Goal: Task Accomplishment & Management: Manage account settings

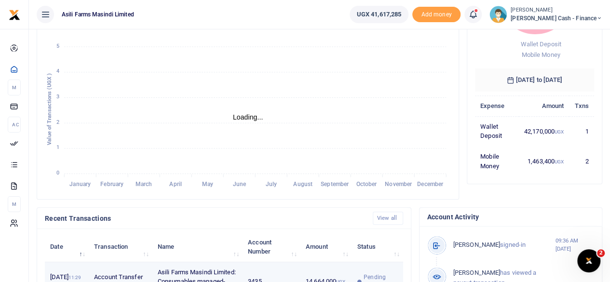
scroll to position [289, 0]
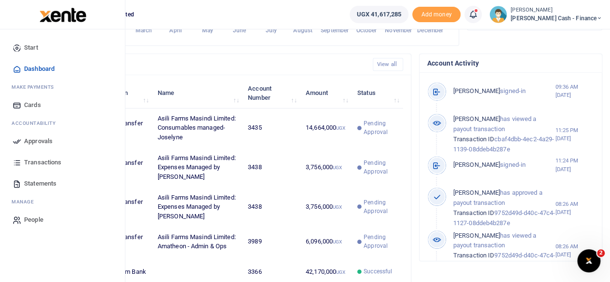
click at [41, 68] on span "Dashboard" at bounding box center [39, 69] width 30 height 10
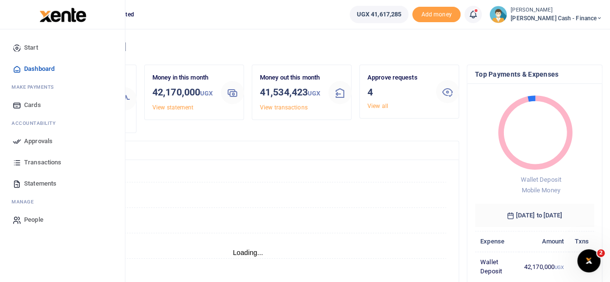
click at [28, 142] on span "Approvals" at bounding box center [38, 141] width 28 height 10
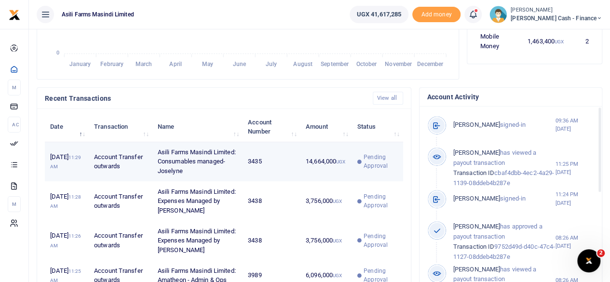
scroll to position [241, 0]
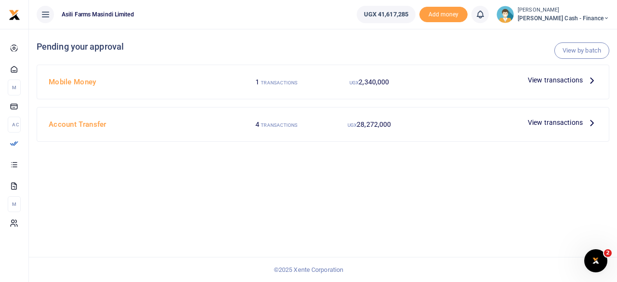
click at [578, 77] on span "View transactions" at bounding box center [555, 80] width 55 height 11
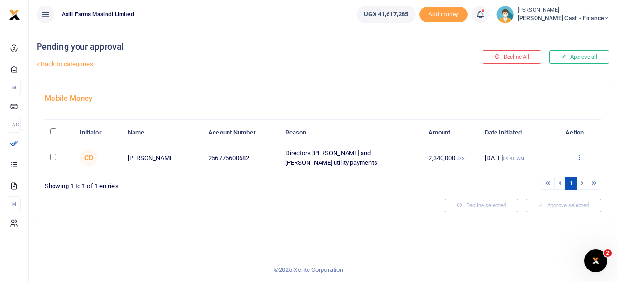
click at [582, 153] on div "Approve Decline Details" at bounding box center [579, 158] width 33 height 10
click at [578, 159] on icon at bounding box center [579, 157] width 6 height 7
click at [537, 214] on link "Details" at bounding box center [544, 215] width 76 height 13
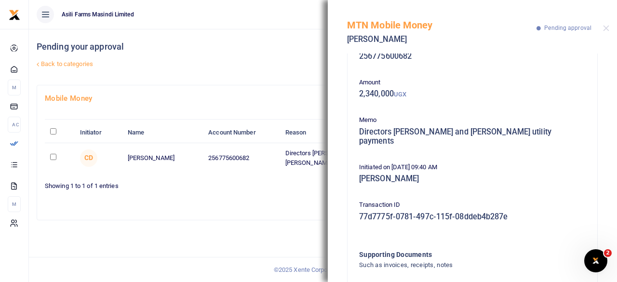
scroll to position [84, 0]
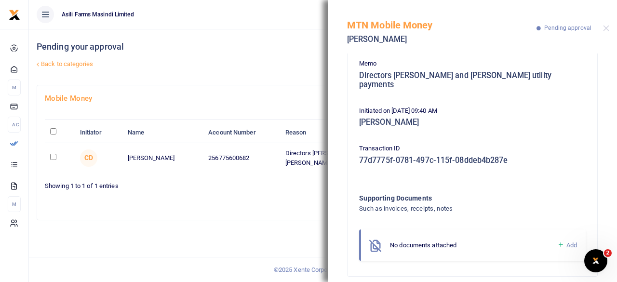
click at [238, 199] on div at bounding box center [241, 205] width 400 height 13
click at [604, 26] on button "Close" at bounding box center [606, 28] width 6 height 6
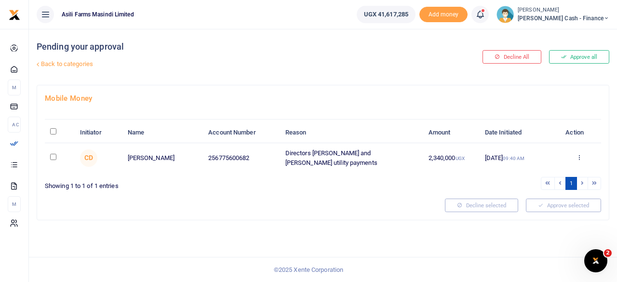
click at [89, 237] on div "Pending your approval Back to categories Decline All Approve all Mobile Money I…" at bounding box center [323, 155] width 588 height 253
click at [584, 157] on div "Approve Decline Details" at bounding box center [579, 158] width 33 height 10
click at [579, 156] on icon at bounding box center [579, 157] width 6 height 7
click at [537, 214] on link "Details" at bounding box center [544, 215] width 76 height 13
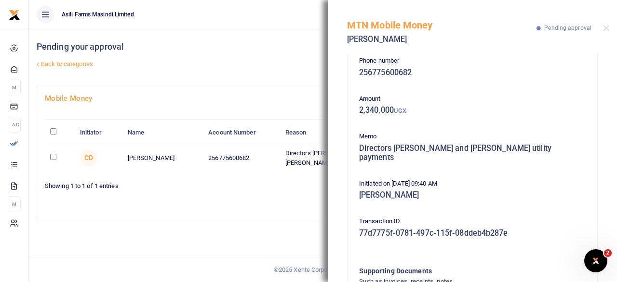
scroll to position [0, 0]
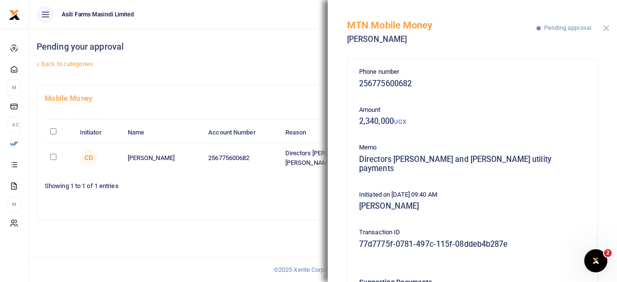
click at [606, 27] on button "Close" at bounding box center [606, 28] width 6 height 6
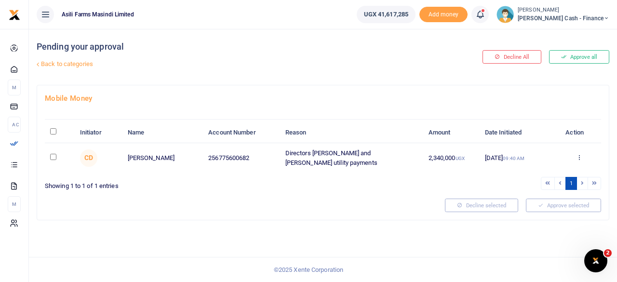
click at [52, 130] on input "\a \a : activate to sort column descending" at bounding box center [53, 131] width 6 height 6
checkbox input "true"
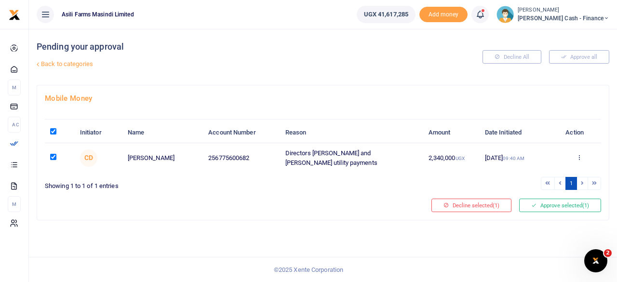
click at [560, 180] on div "Mobile Money Initiator Name Account Number Reason Amount Date Initiated Action …" at bounding box center [323, 152] width 572 height 134
click at [550, 202] on button "Approve selected (1)" at bounding box center [560, 205] width 82 height 13
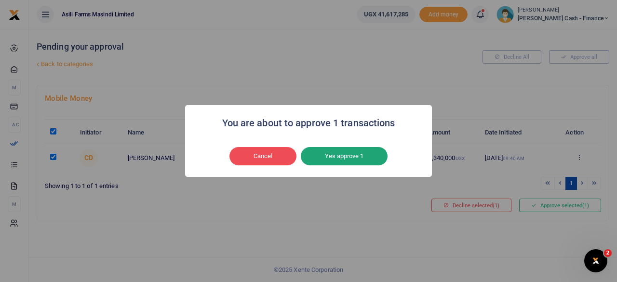
click at [359, 152] on button "Yes approve 1" at bounding box center [344, 156] width 87 height 18
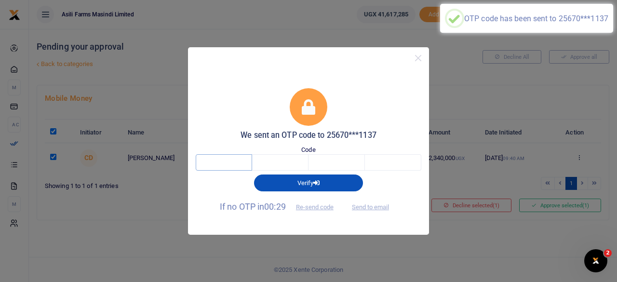
click at [221, 163] on input "text" at bounding box center [224, 162] width 56 height 16
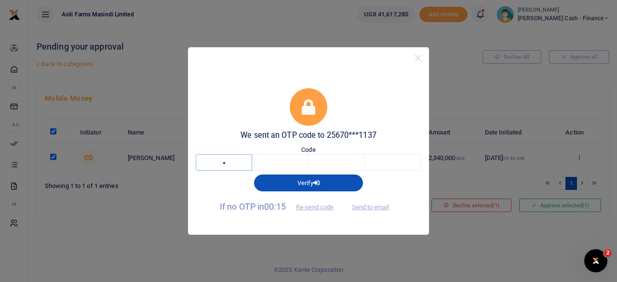
type input "1"
type input "2"
type input "8"
type input "4"
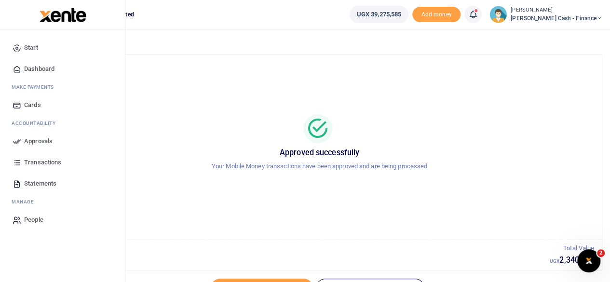
click at [28, 142] on span "Approvals" at bounding box center [38, 141] width 28 height 10
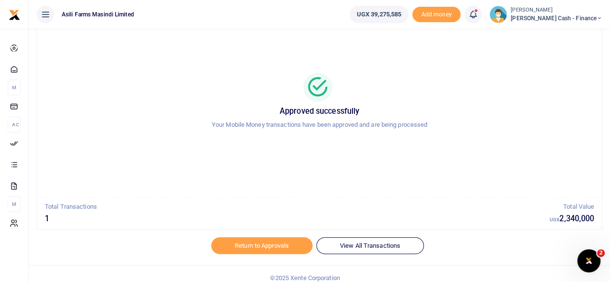
scroll to position [49, 0]
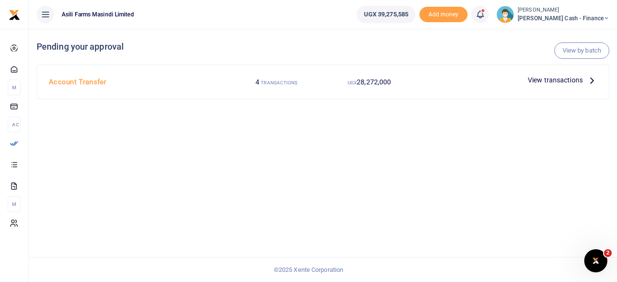
click at [581, 83] on span "View transactions" at bounding box center [555, 80] width 55 height 11
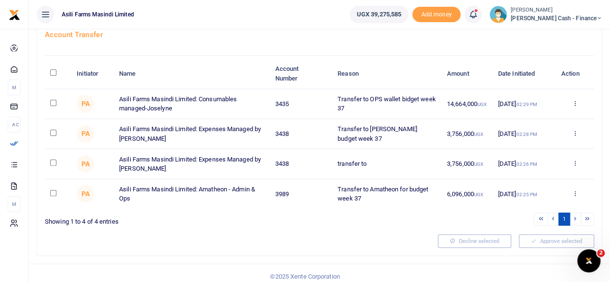
scroll to position [68, 0]
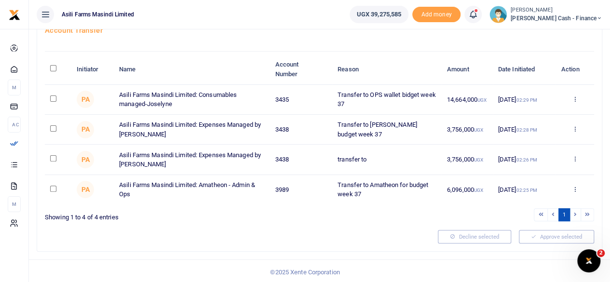
click at [580, 96] on div "Approve Decline Details" at bounding box center [575, 100] width 28 height 10
click at [575, 99] on icon at bounding box center [574, 98] width 6 height 7
click at [536, 156] on link "Details" at bounding box center [539, 157] width 76 height 13
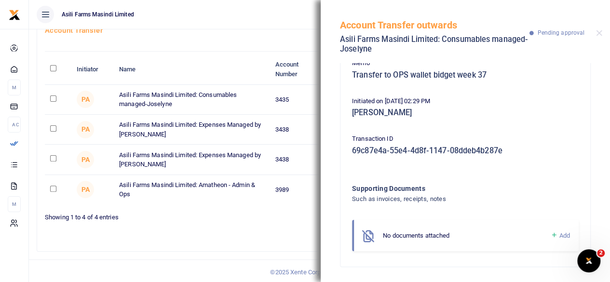
scroll to position [0, 0]
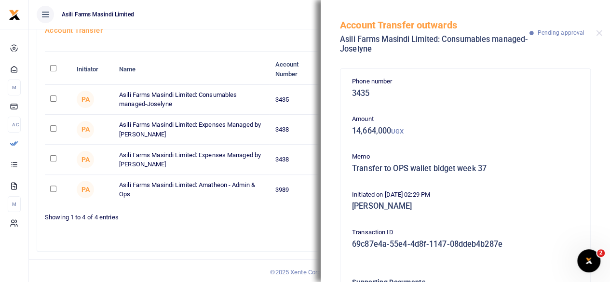
click at [598, 37] on div "Account Transfer outwards Asili Farms Masindi Limited: Consumables managed-Jose…" at bounding box center [465, 31] width 289 height 63
click at [601, 28] on div "Account Transfer outwards Asili Farms Masindi Limited: Consumables managed-Jose…" at bounding box center [465, 31] width 289 height 63
click at [603, 34] on div "Account Transfer outwards Asili Farms Masindi Limited: Consumables managed-Jose…" at bounding box center [465, 31] width 289 height 63
click at [599, 34] on button "Close" at bounding box center [599, 33] width 6 height 6
